Goal: Contribute content: Add original content to the website for others to see

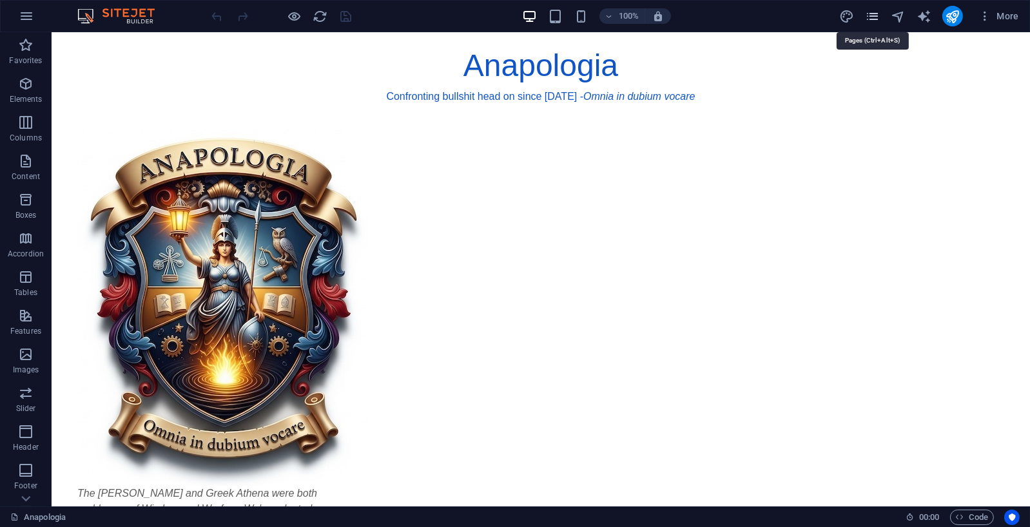
click at [870, 15] on icon "pages" at bounding box center [872, 16] width 15 height 15
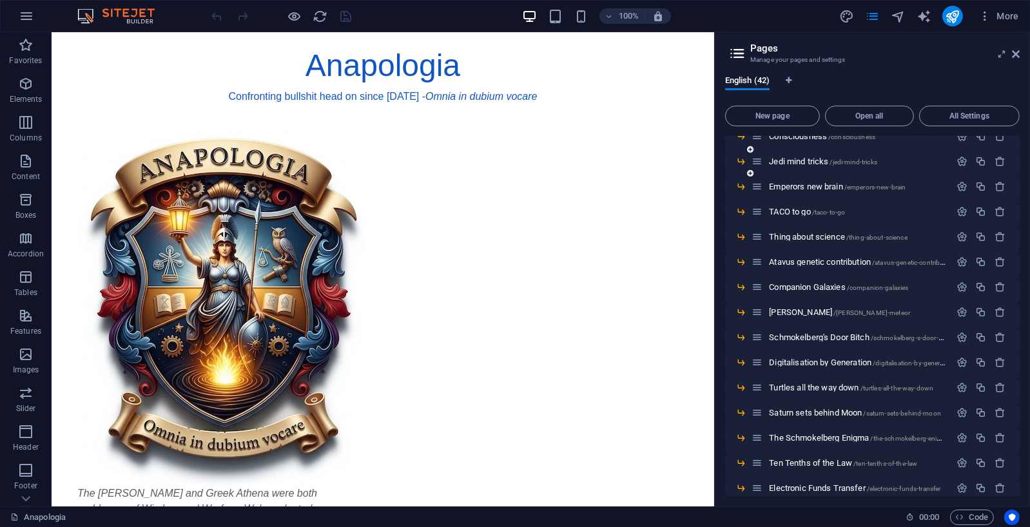
scroll to position [711, 0]
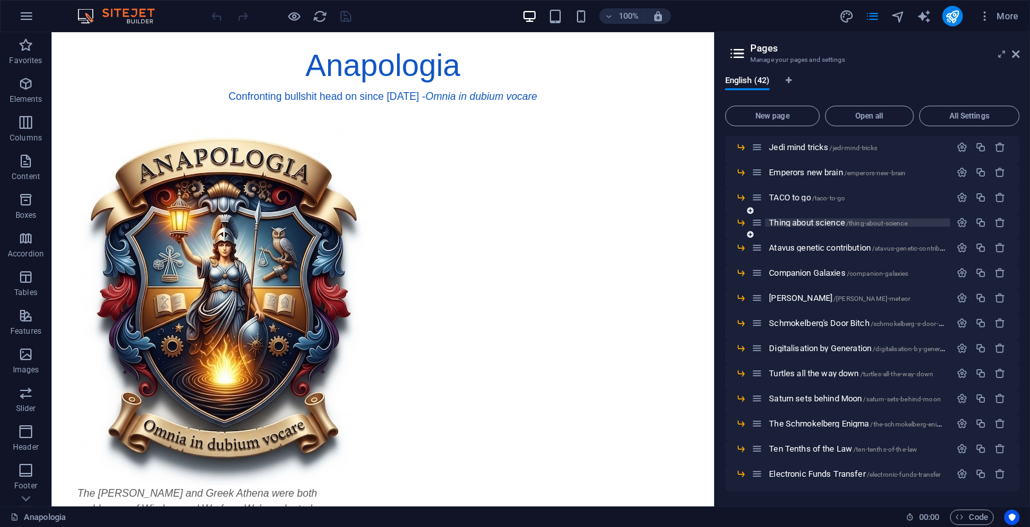
click at [811, 224] on span "Thing about science /thing-about-science" at bounding box center [838, 223] width 138 height 10
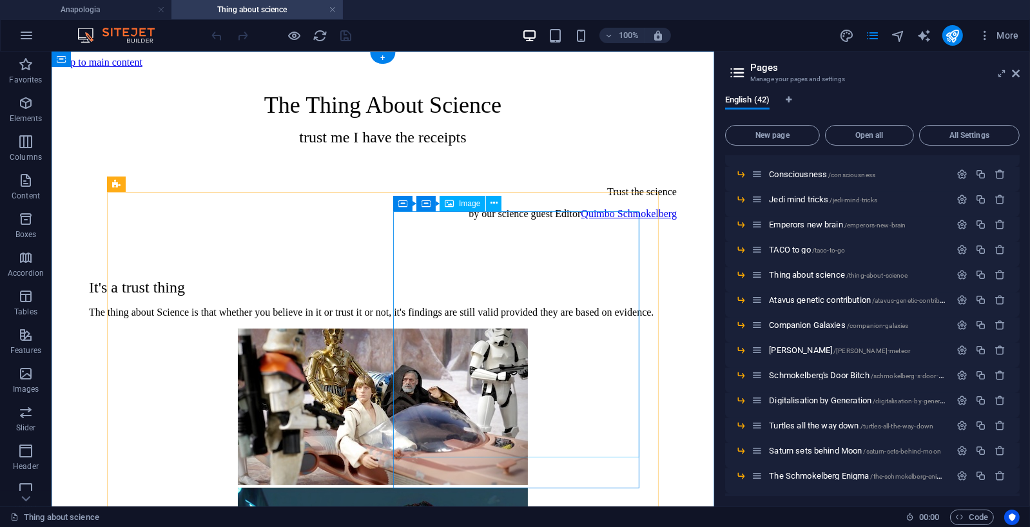
scroll to position [0, 0]
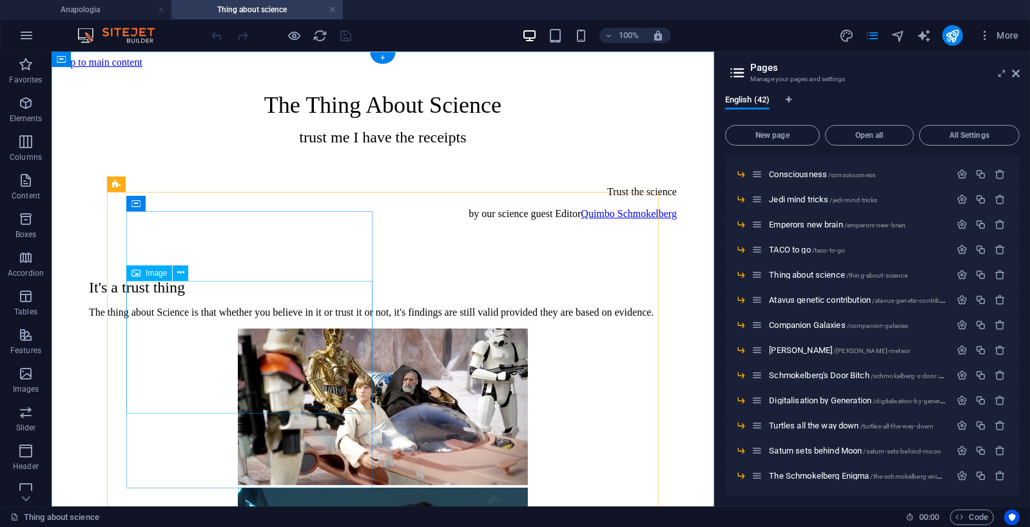
click at [258, 339] on figure at bounding box center [382, 407] width 588 height 159
click at [181, 269] on icon at bounding box center [180, 273] width 7 height 14
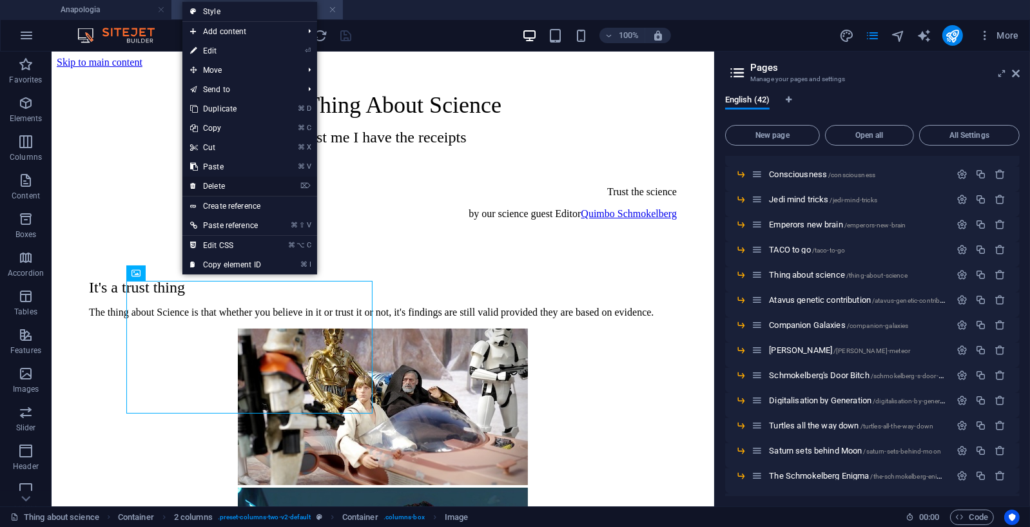
click at [219, 182] on link "⌦ Delete" at bounding box center [225, 186] width 86 height 19
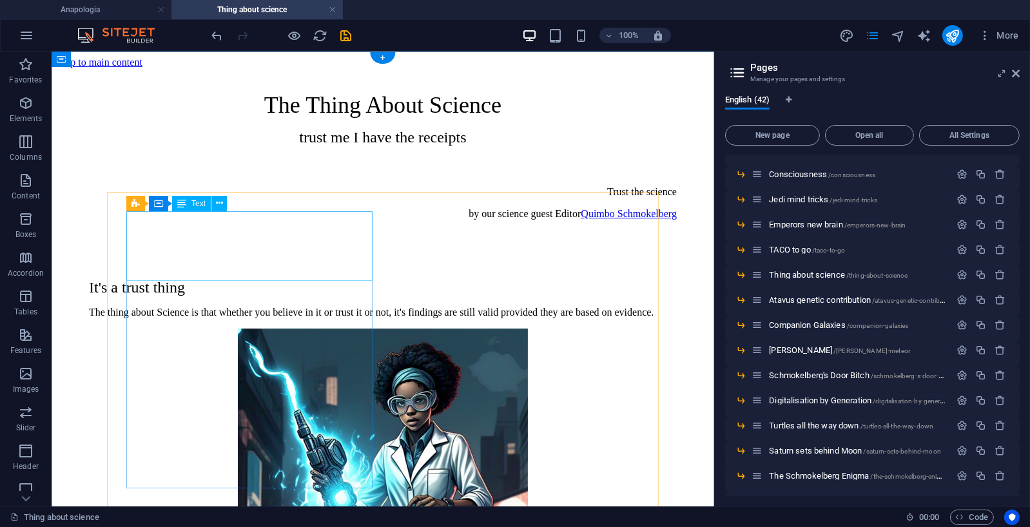
click at [319, 278] on div "It's a trust thing The thing about Science is that whether you believe in it or…" at bounding box center [382, 297] width 588 height 39
click at [307, 278] on div "It's a trust thing The thing about Science is that whether you believe in it or…" at bounding box center [382, 297] width 588 height 39
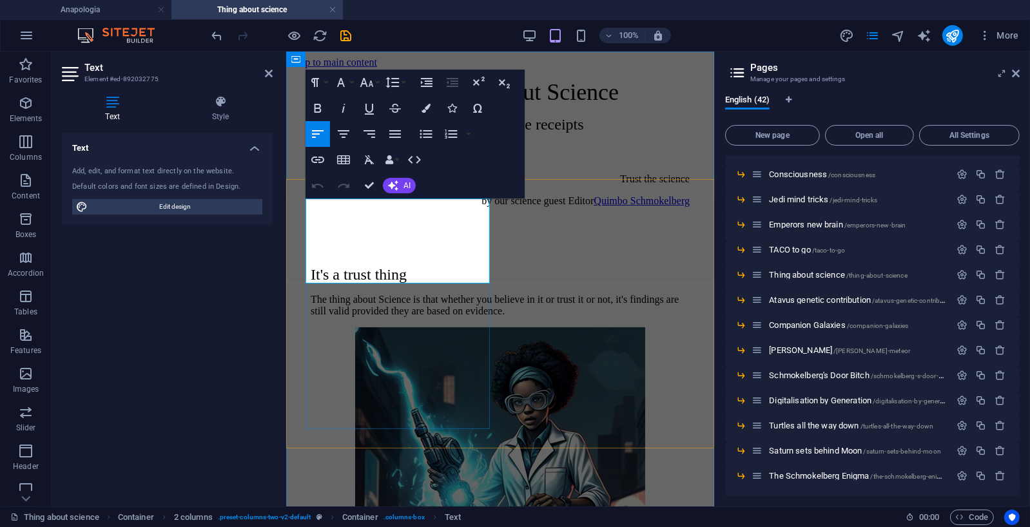
click at [424, 293] on p "The thing about Science is that whether you believe in it or trust it or not, i…" at bounding box center [499, 304] width 379 height 23
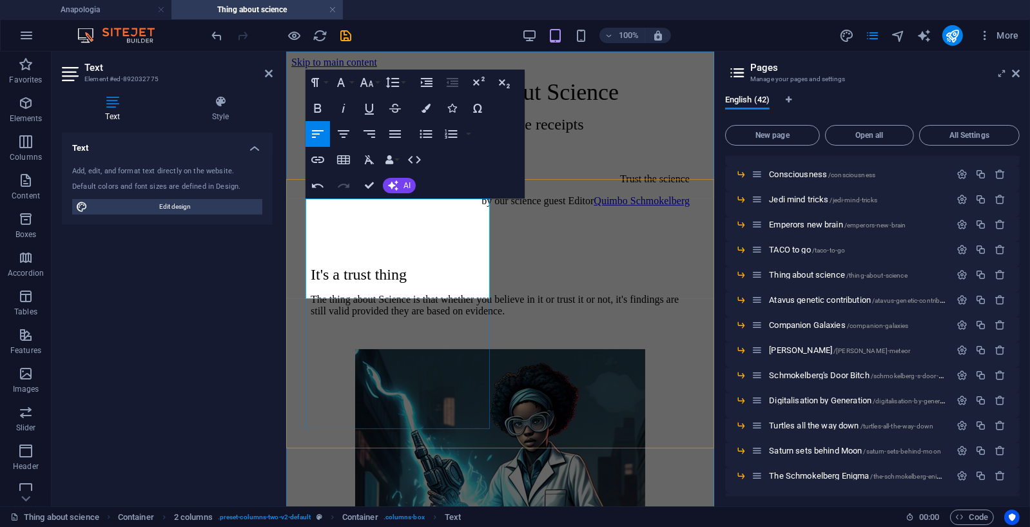
click at [398, 327] on p at bounding box center [499, 333] width 379 height 12
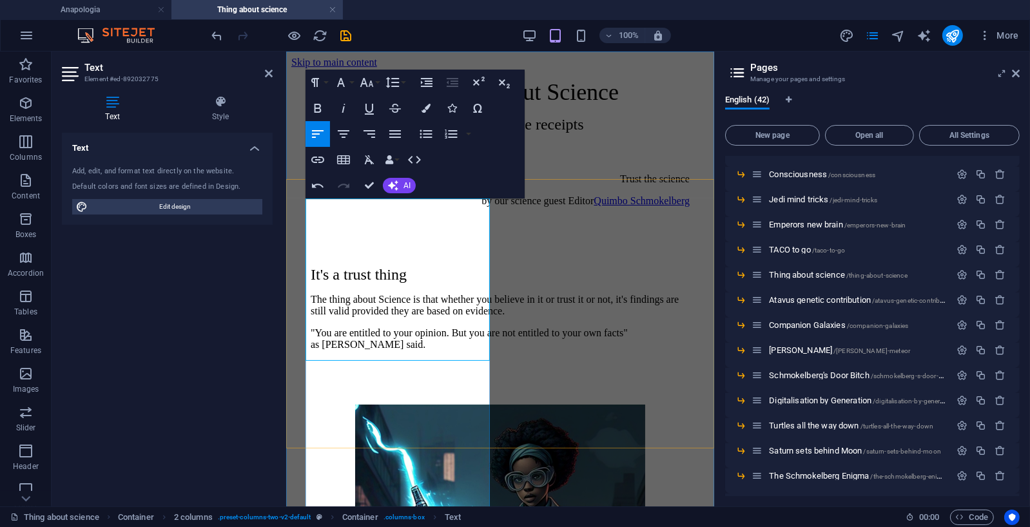
scroll to position [3353, 2]
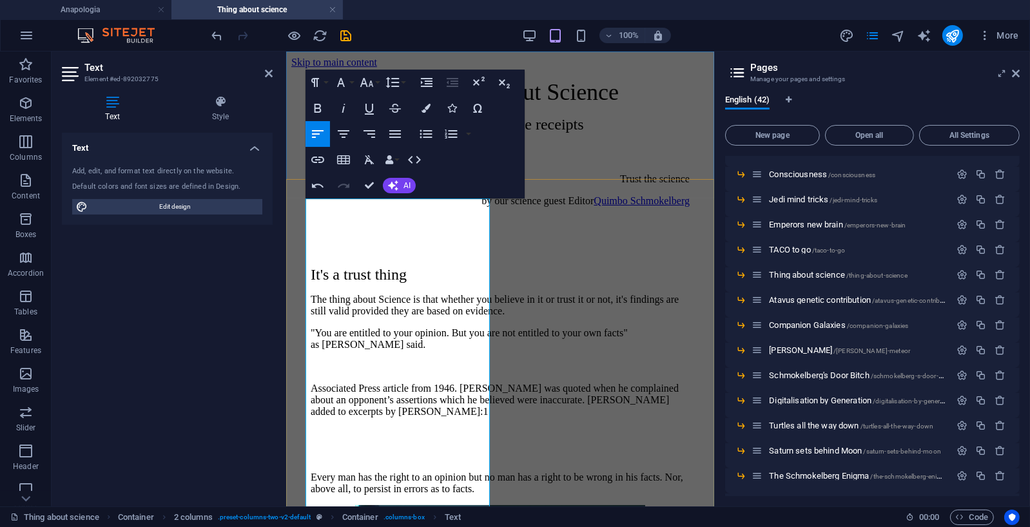
click at [310, 382] on p "Associated Press article from 1946. Bernard Baruch was quoted when he complaine…" at bounding box center [499, 399] width 379 height 35
drag, startPoint x: 358, startPoint y: 417, endPoint x: 363, endPoint y: 456, distance: 38.9
click at [363, 456] on div "It's a trust thing The thing about Science is that whether you believe in it or…" at bounding box center [499, 379] width 379 height 229
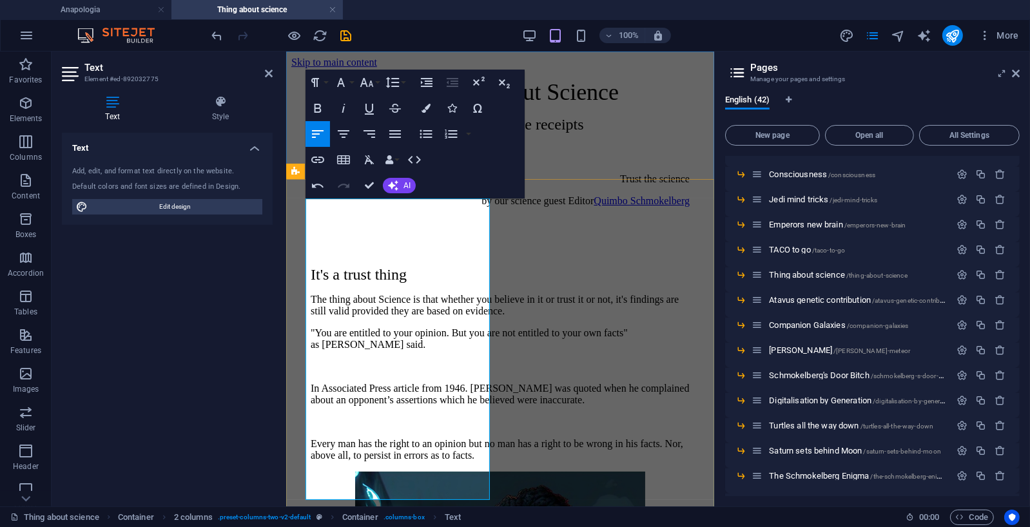
click at [310, 446] on p "Every man has the right to an opinion but no man has a right to be wrong in his…" at bounding box center [499, 448] width 379 height 23
click at [336, 427] on p at bounding box center [499, 422] width 379 height 12
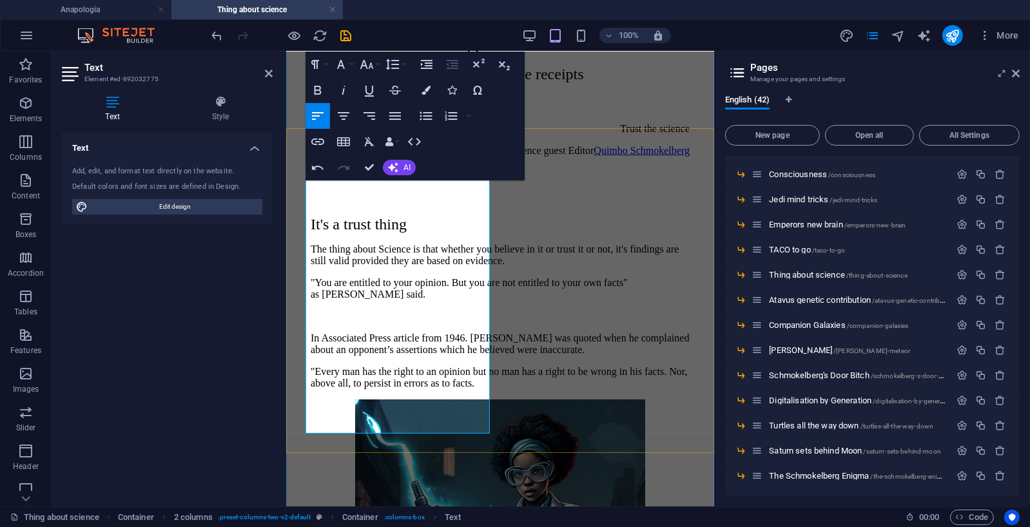
scroll to position [51, 0]
click at [405, 388] on p ""Every man has the right to an opinion but no man has a right to be wrong in hi…" at bounding box center [499, 376] width 379 height 23
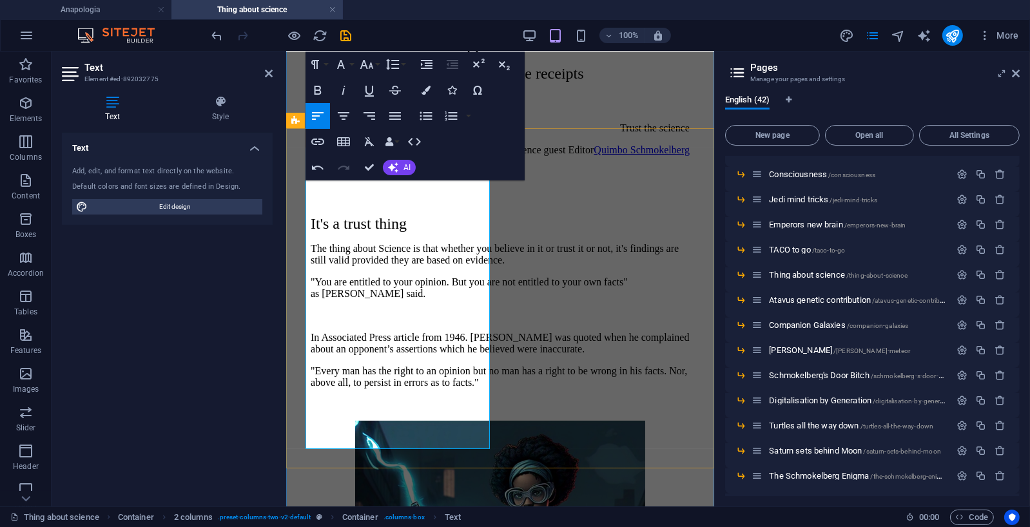
click at [434, 410] on p at bounding box center [499, 404] width 379 height 12
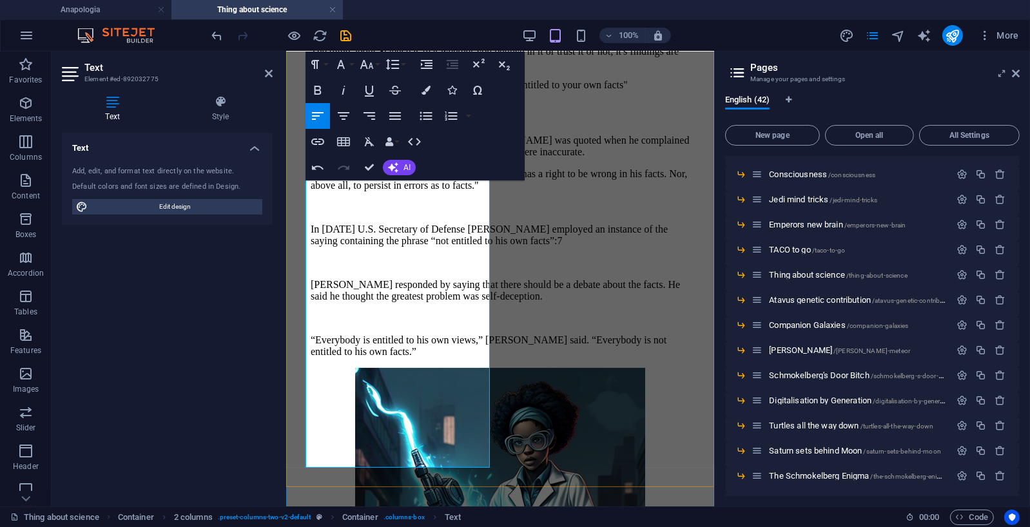
scroll to position [249, 0]
click at [385, 245] on p "In December 1975 U.S. Secretary of Defense James R. Schlesinger employed an ins…" at bounding box center [499, 233] width 379 height 23
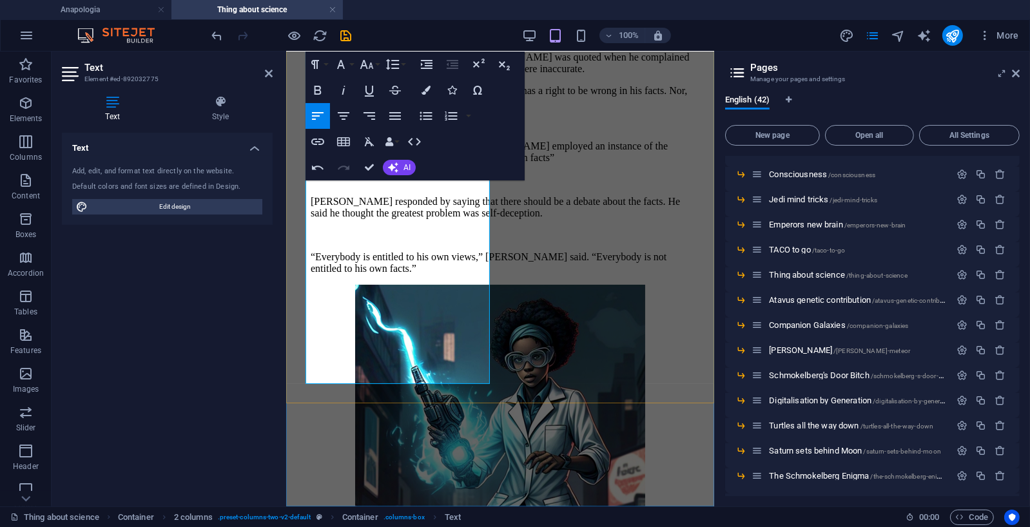
scroll to position [332, 0]
click at [452, 273] on p "“Everybody is entitled to his own views,” [PERSON_NAME] said. “Everybody is not…" at bounding box center [499, 261] width 379 height 23
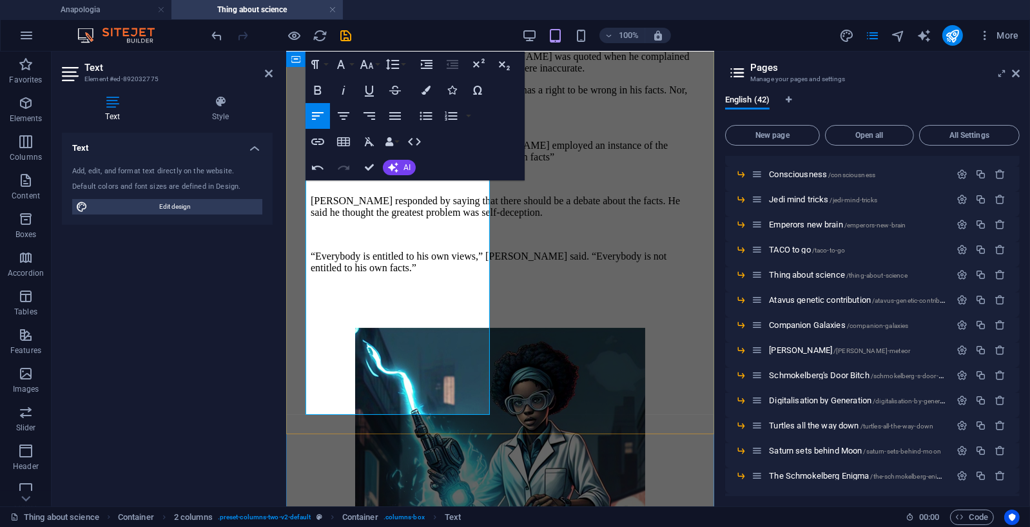
click at [428, 317] on p at bounding box center [499, 311] width 379 height 12
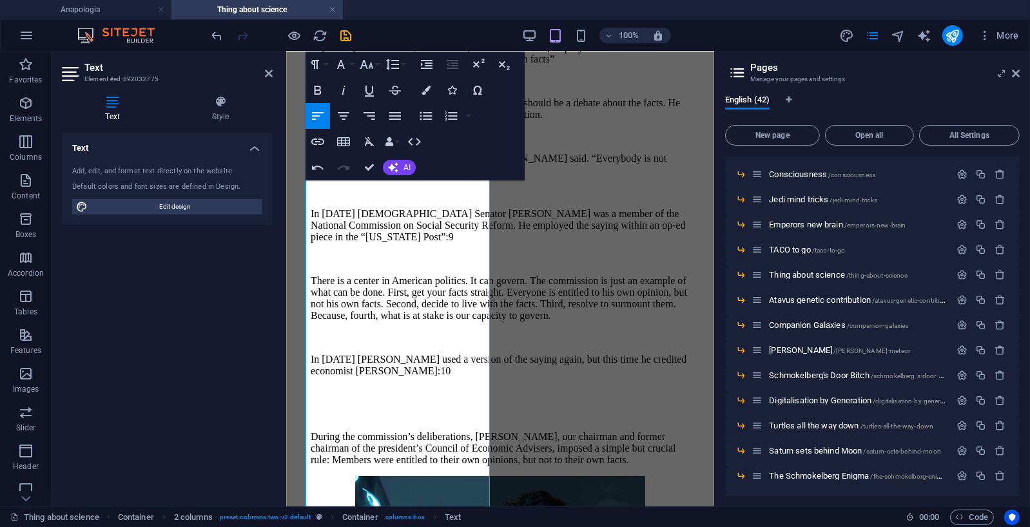
scroll to position [432, 0]
click at [403, 240] on p "In 1983 U.S Senator Daniel Patrick Moynihan was a member of the National Commis…" at bounding box center [499, 223] width 379 height 35
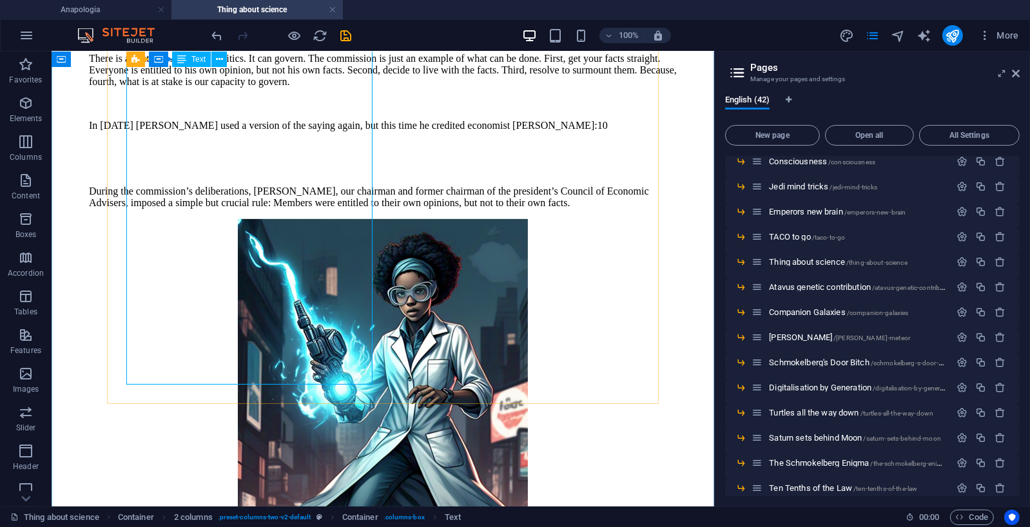
scroll to position [620, 0]
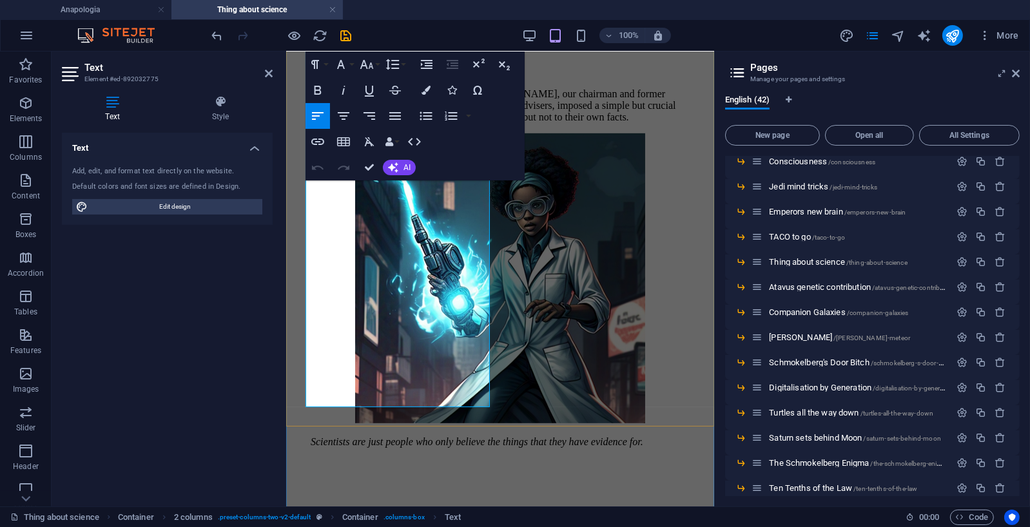
scroll to position [774, 0]
click at [453, 32] on p "In 1984 Moynihan used a version of the saying again, but this time he credited …" at bounding box center [499, 20] width 379 height 23
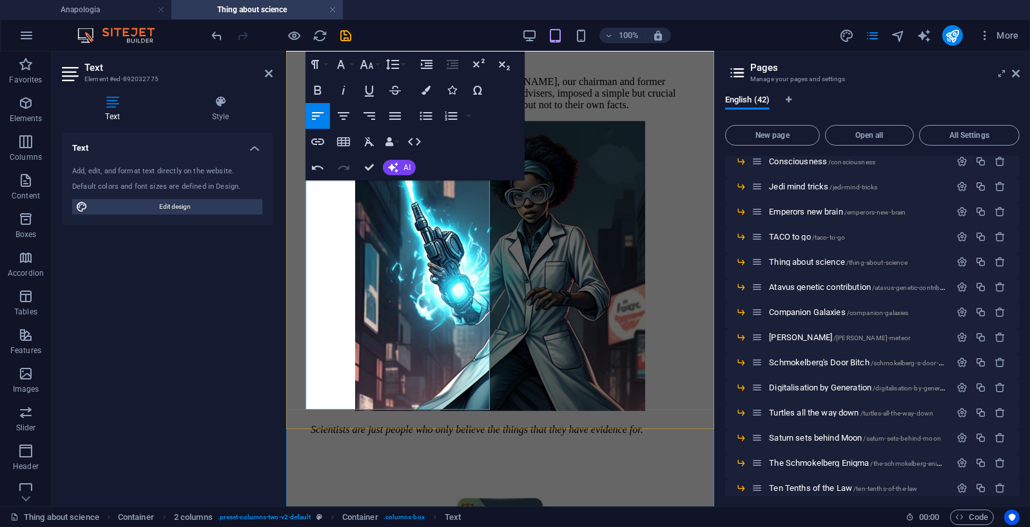
scroll to position [796, 0]
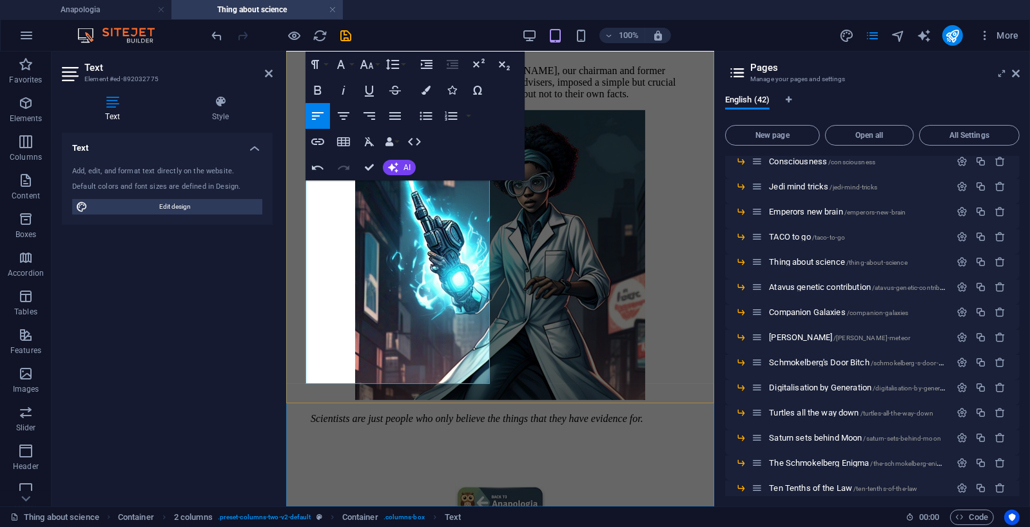
click at [398, 99] on p "During the commission’s deliberations, [PERSON_NAME], our chairman and former c…" at bounding box center [499, 81] width 379 height 35
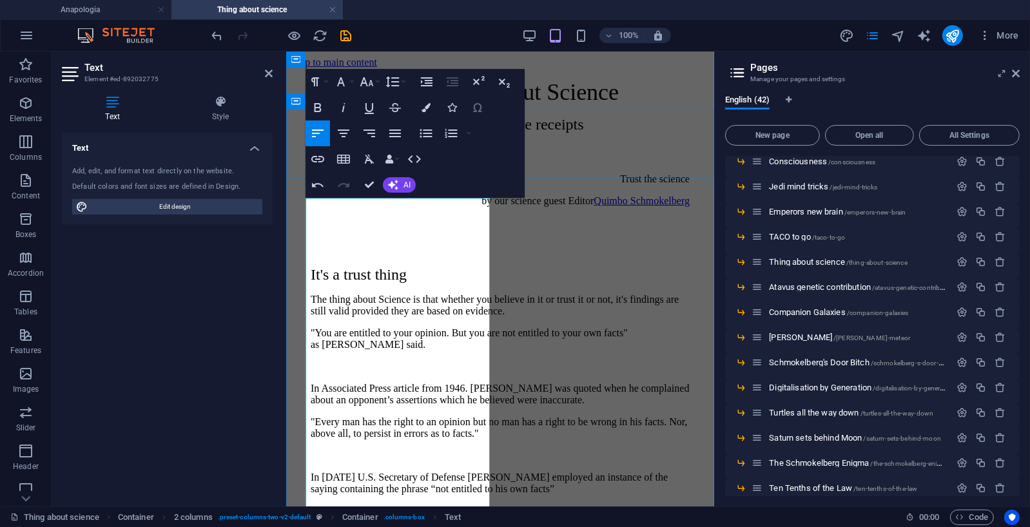
scroll to position [0, 0]
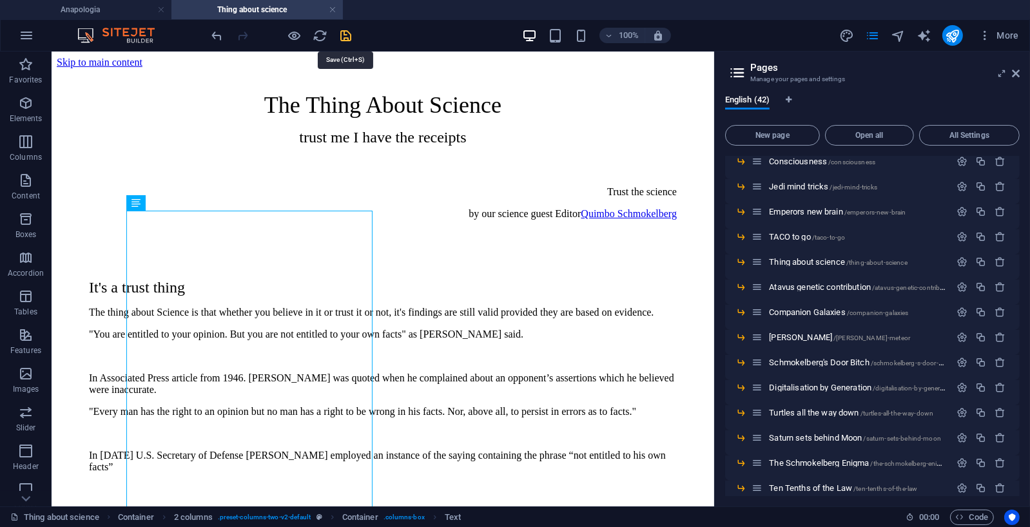
click at [349, 34] on icon "save" at bounding box center [346, 35] width 15 height 15
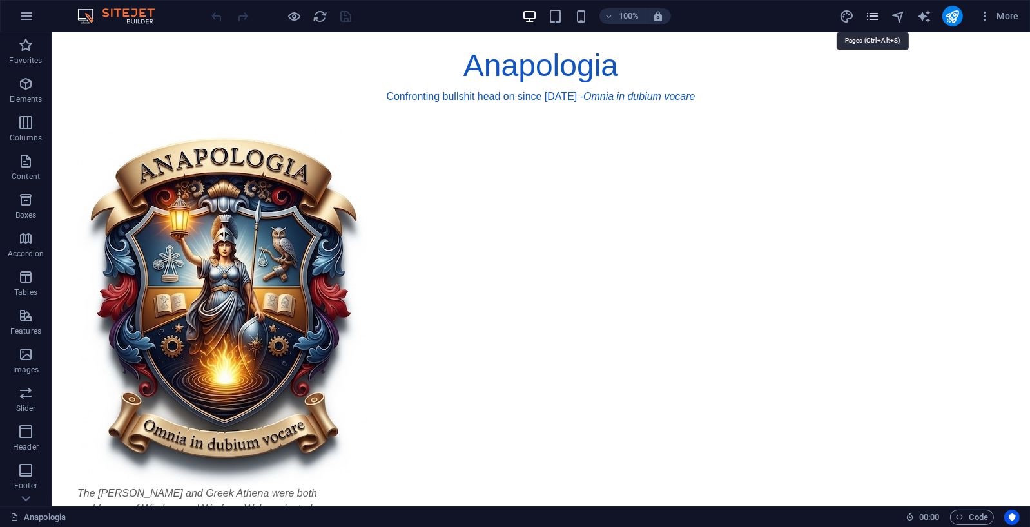
click at [872, 17] on icon "pages" at bounding box center [872, 16] width 15 height 15
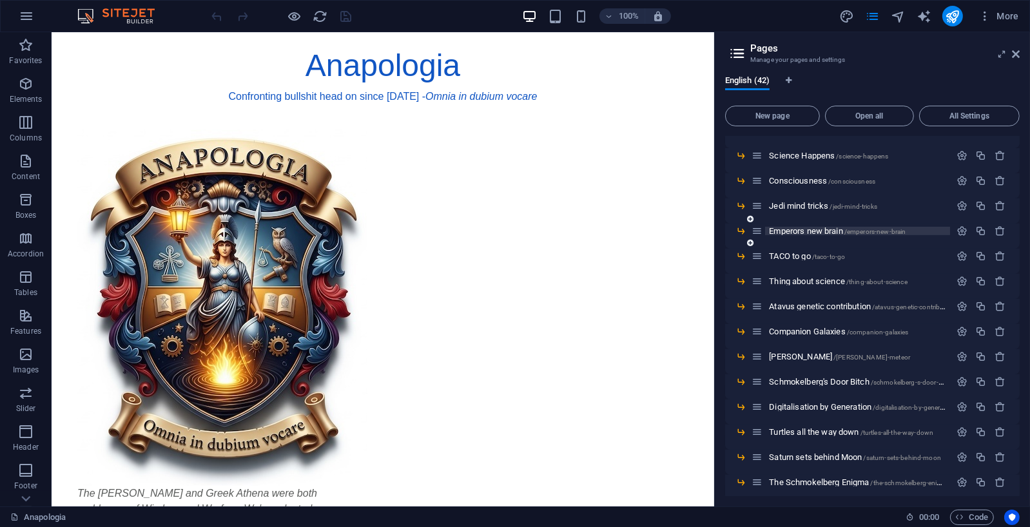
scroll to position [653, 0]
click at [830, 276] on span "Thing about science /thing-about-science" at bounding box center [838, 280] width 138 height 10
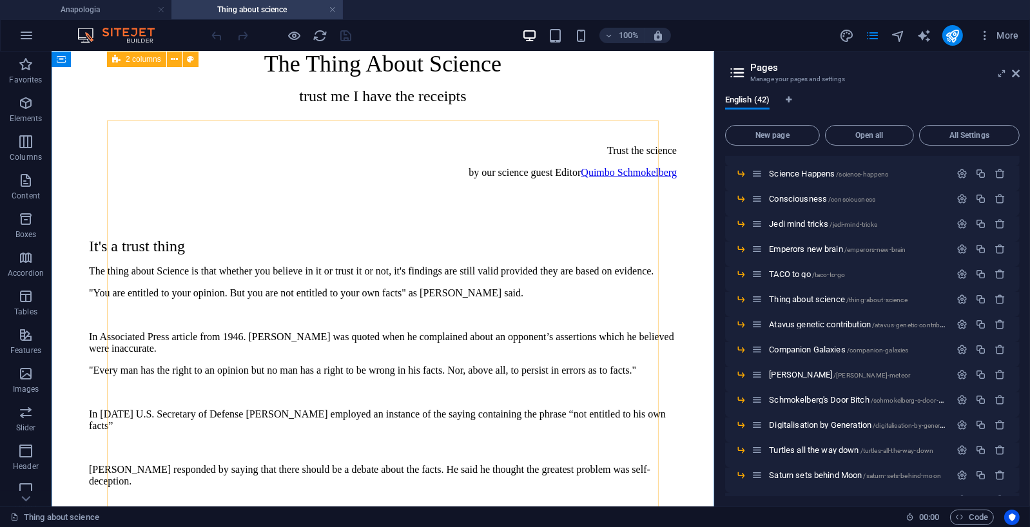
scroll to position [0, 0]
